Goal: Task Accomplishment & Management: Manage account settings

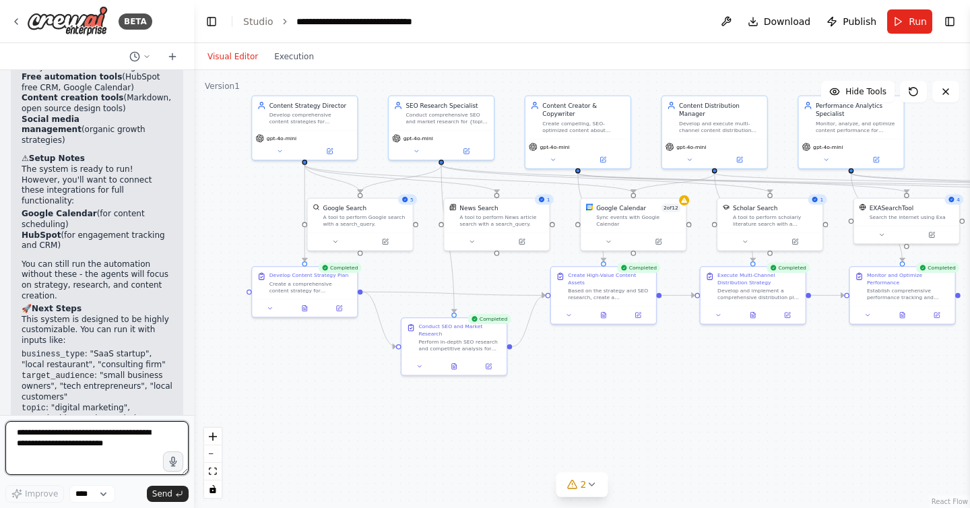
click at [118, 444] on textarea at bounding box center [96, 448] width 183 height 54
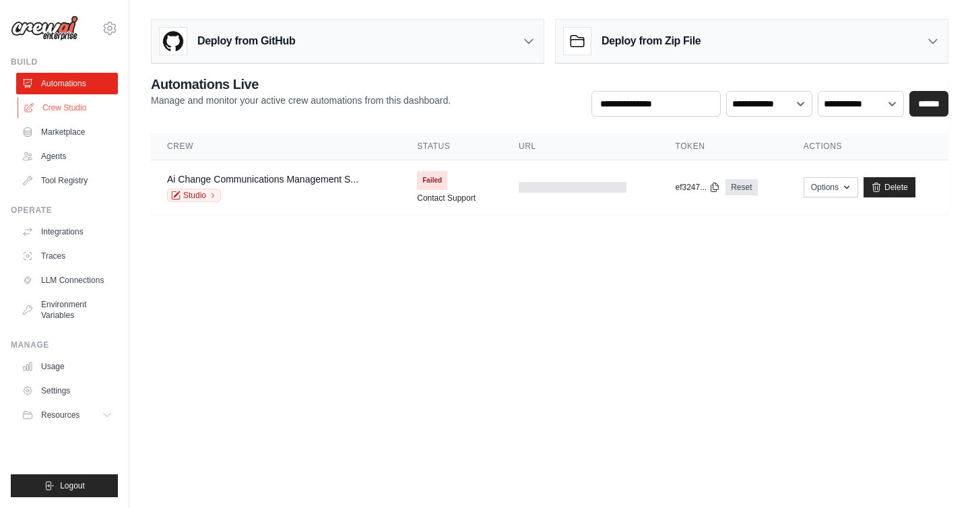
click at [83, 104] on link "Crew Studio" at bounding box center [69, 108] width 102 height 22
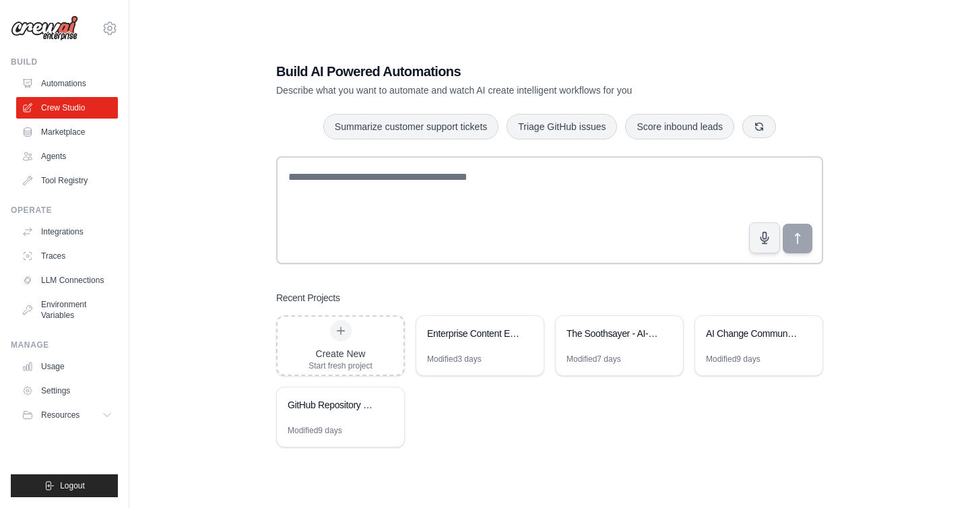
scroll to position [15, 0]
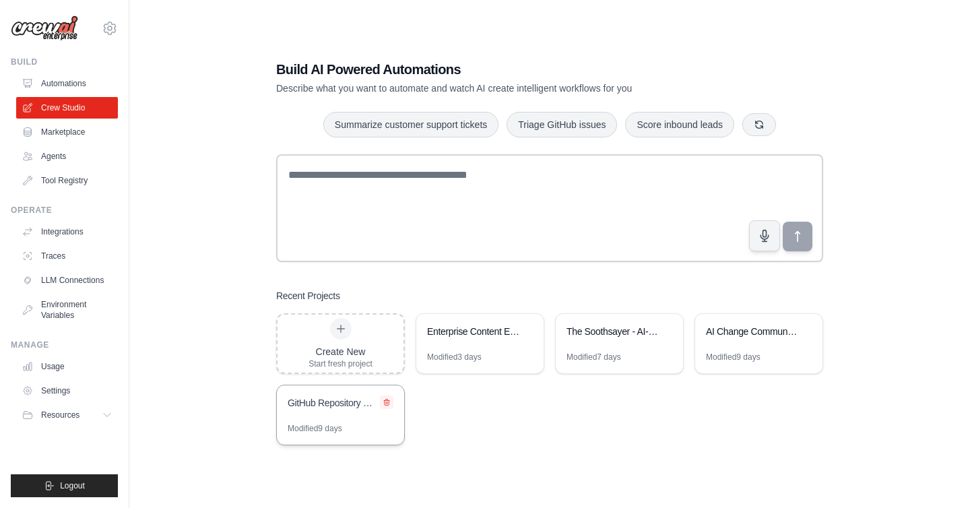
click at [385, 403] on icon at bounding box center [386, 402] width 5 height 6
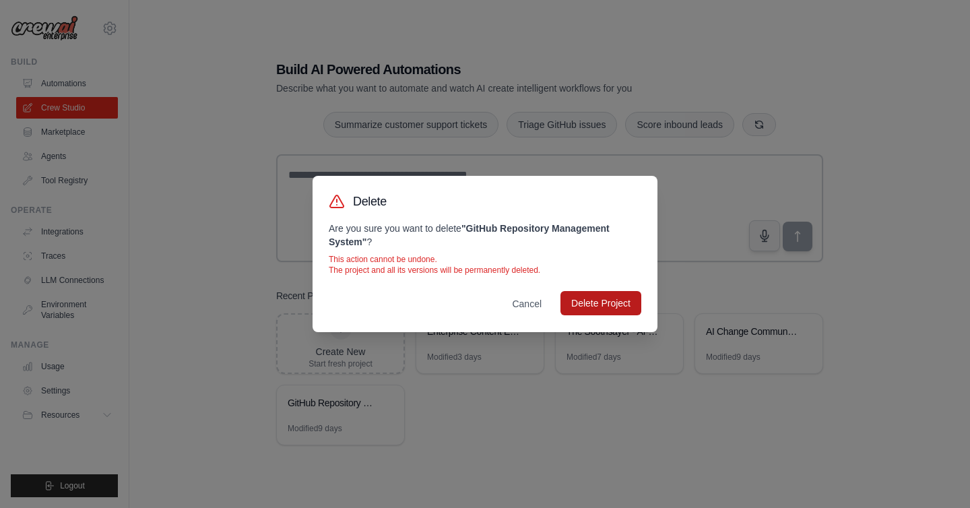
click at [591, 313] on button "Delete Project" at bounding box center [601, 303] width 81 height 24
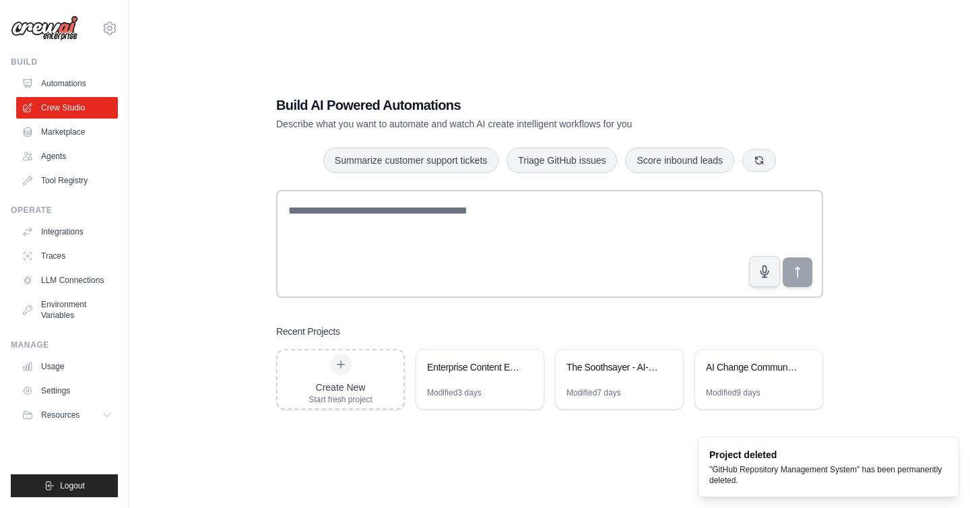
scroll to position [27, 0]
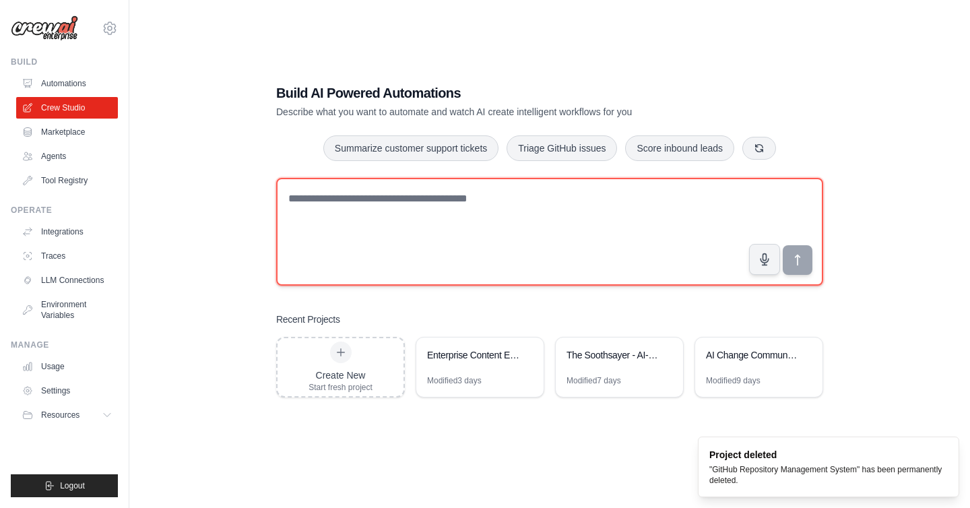
click at [515, 212] on textarea at bounding box center [549, 232] width 547 height 108
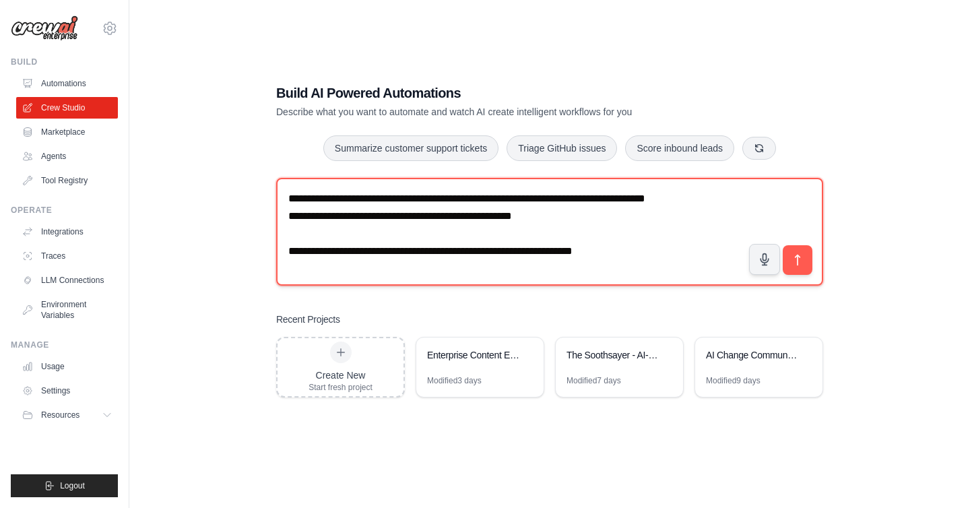
click at [642, 249] on textarea "**********" at bounding box center [549, 232] width 547 height 108
type textarea "**********"
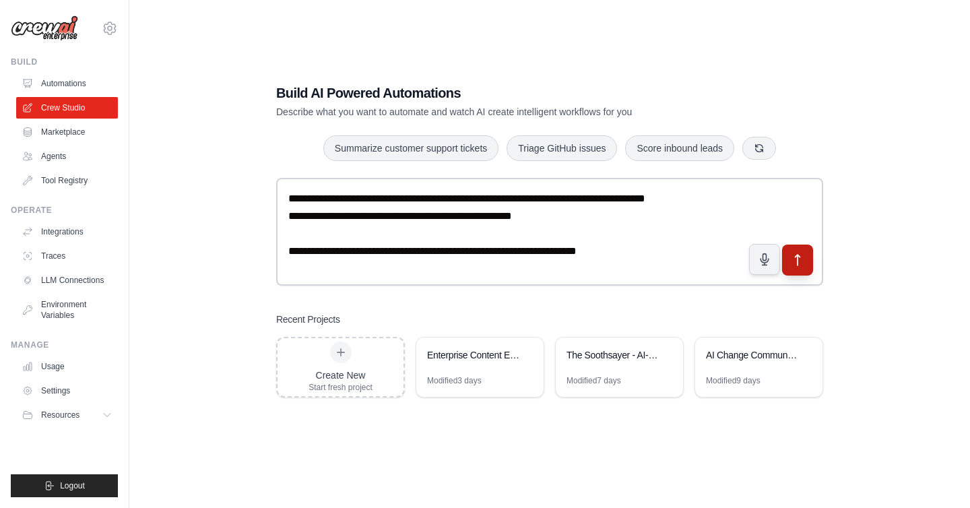
click at [808, 255] on button "submit" at bounding box center [797, 260] width 31 height 31
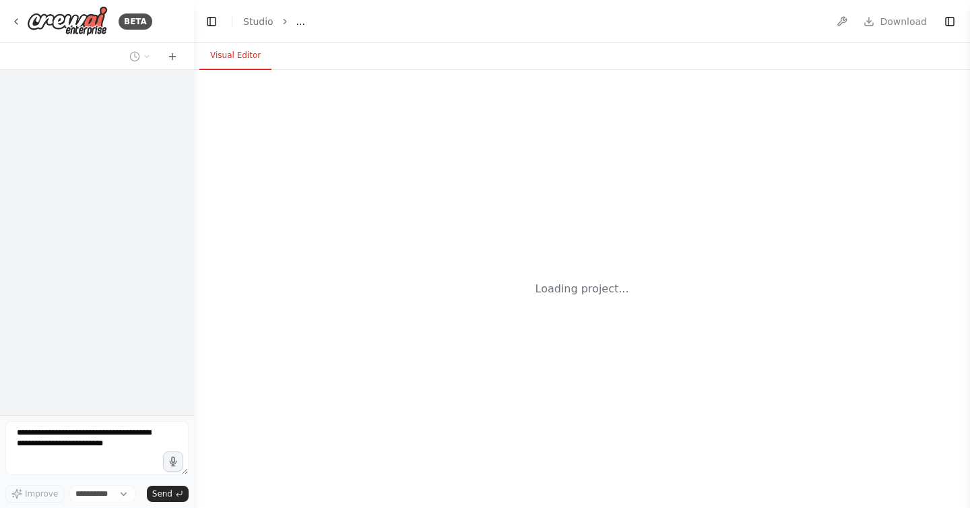
select select "****"
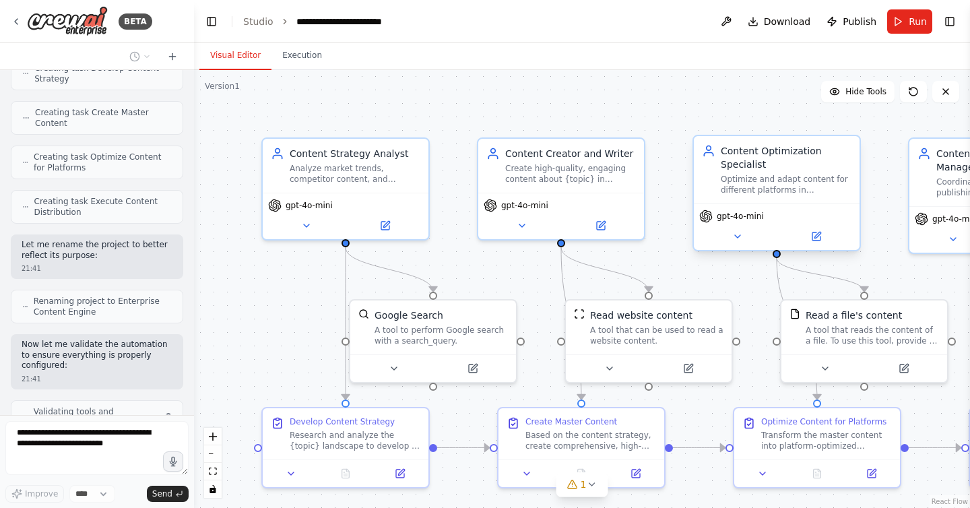
scroll to position [1016, 0]
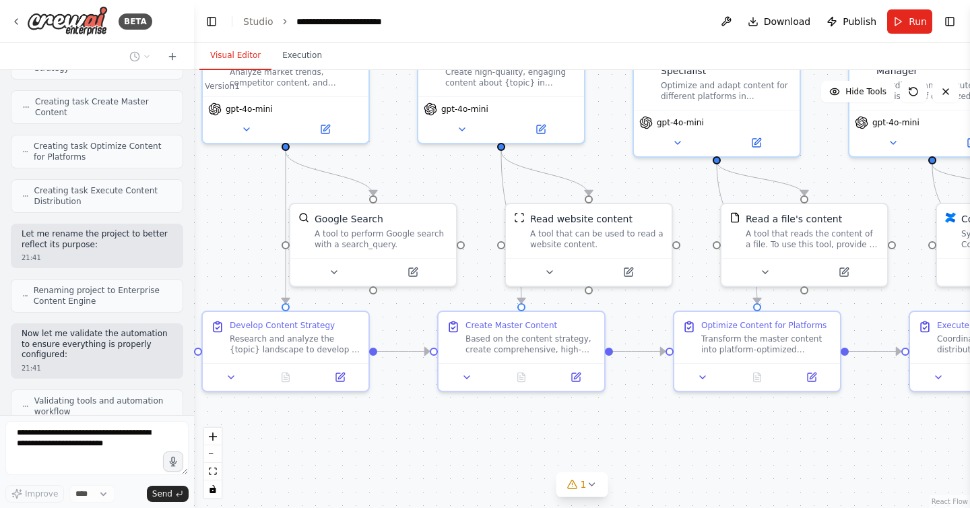
drag, startPoint x: 719, startPoint y: 277, endPoint x: 651, endPoint y: 170, distance: 126.3
click at [651, 170] on div ".deletable-edge-delete-btn { width: 20px; height: 20px; border: 0px solid #ffff…" at bounding box center [582, 289] width 776 height 438
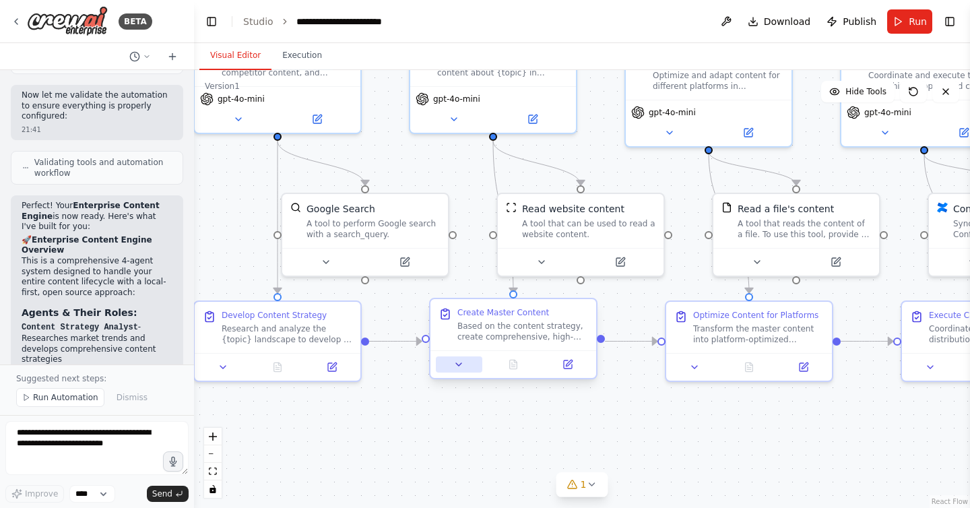
click at [466, 365] on button at bounding box center [459, 364] width 46 height 16
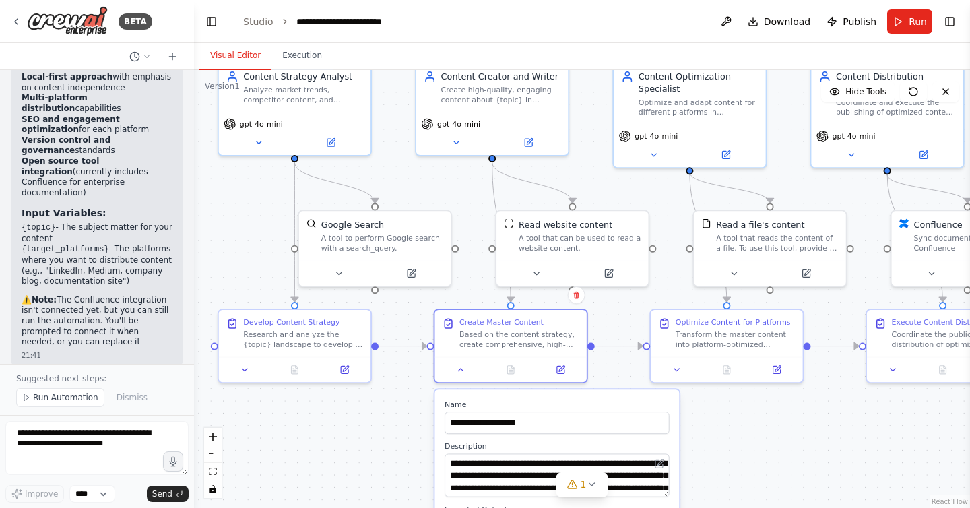
scroll to position [1830, 0]
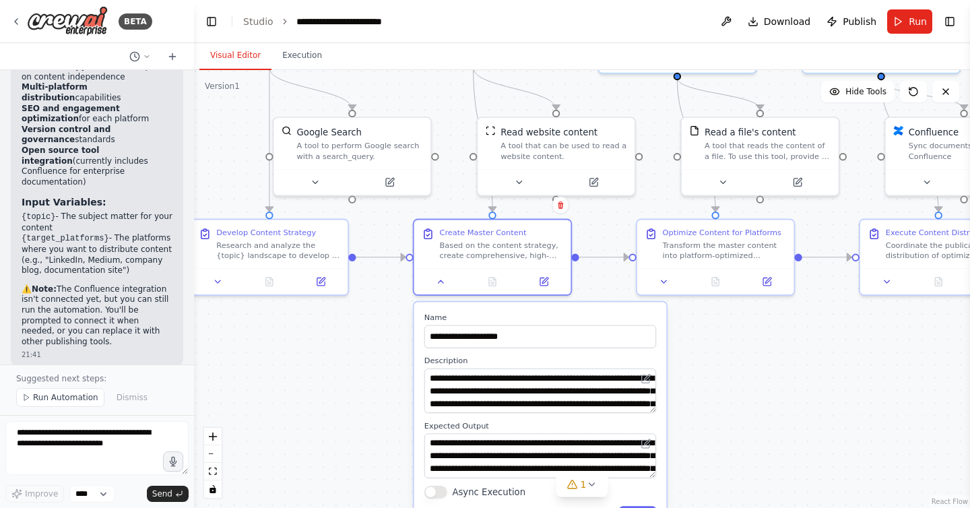
drag, startPoint x: 880, startPoint y: 429, endPoint x: 871, endPoint y: 344, distance: 86.0
click at [871, 344] on div ".deletable-edge-delete-btn { width: 20px; height: 20px; border: 0px solid #ffff…" at bounding box center [582, 289] width 776 height 438
click at [93, 19] on img at bounding box center [67, 21] width 81 height 30
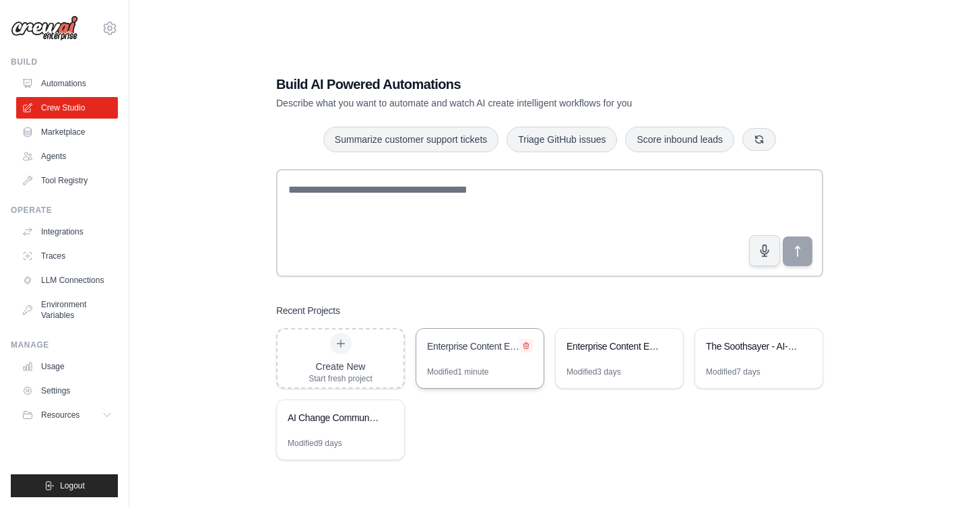
click at [530, 345] on icon at bounding box center [526, 346] width 8 height 8
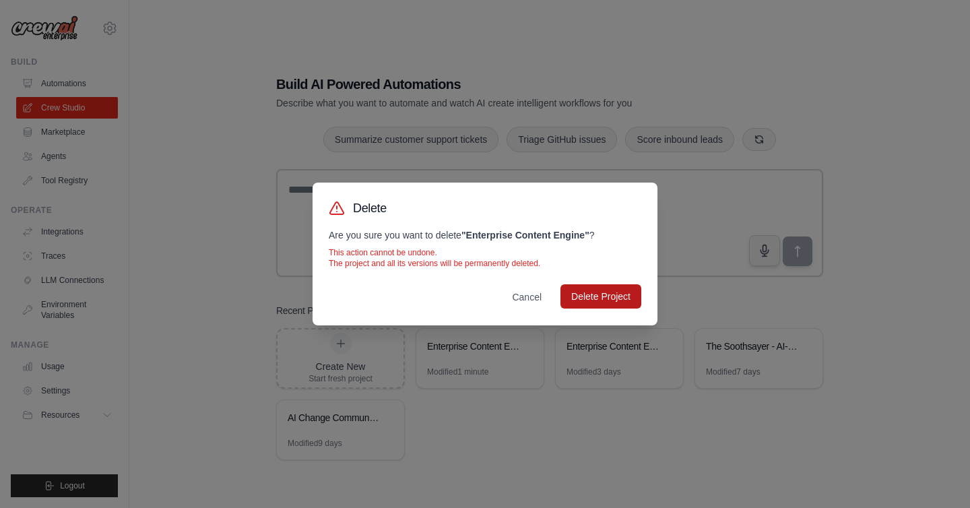
click at [614, 306] on button "Delete Project" at bounding box center [601, 296] width 81 height 24
